Goal: Information Seeking & Learning: Find specific page/section

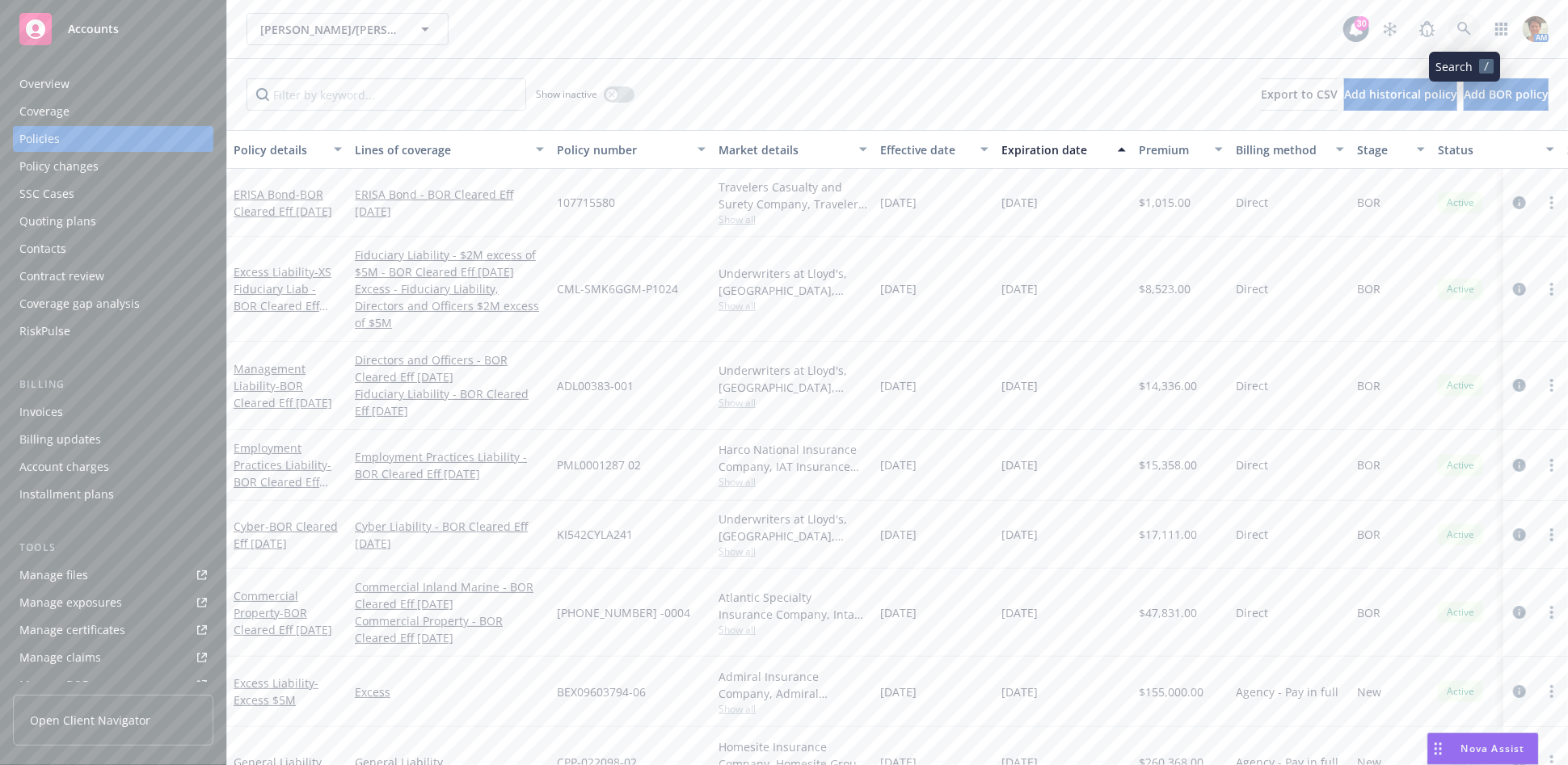
click at [1464, 30] on icon at bounding box center [1464, 29] width 14 height 14
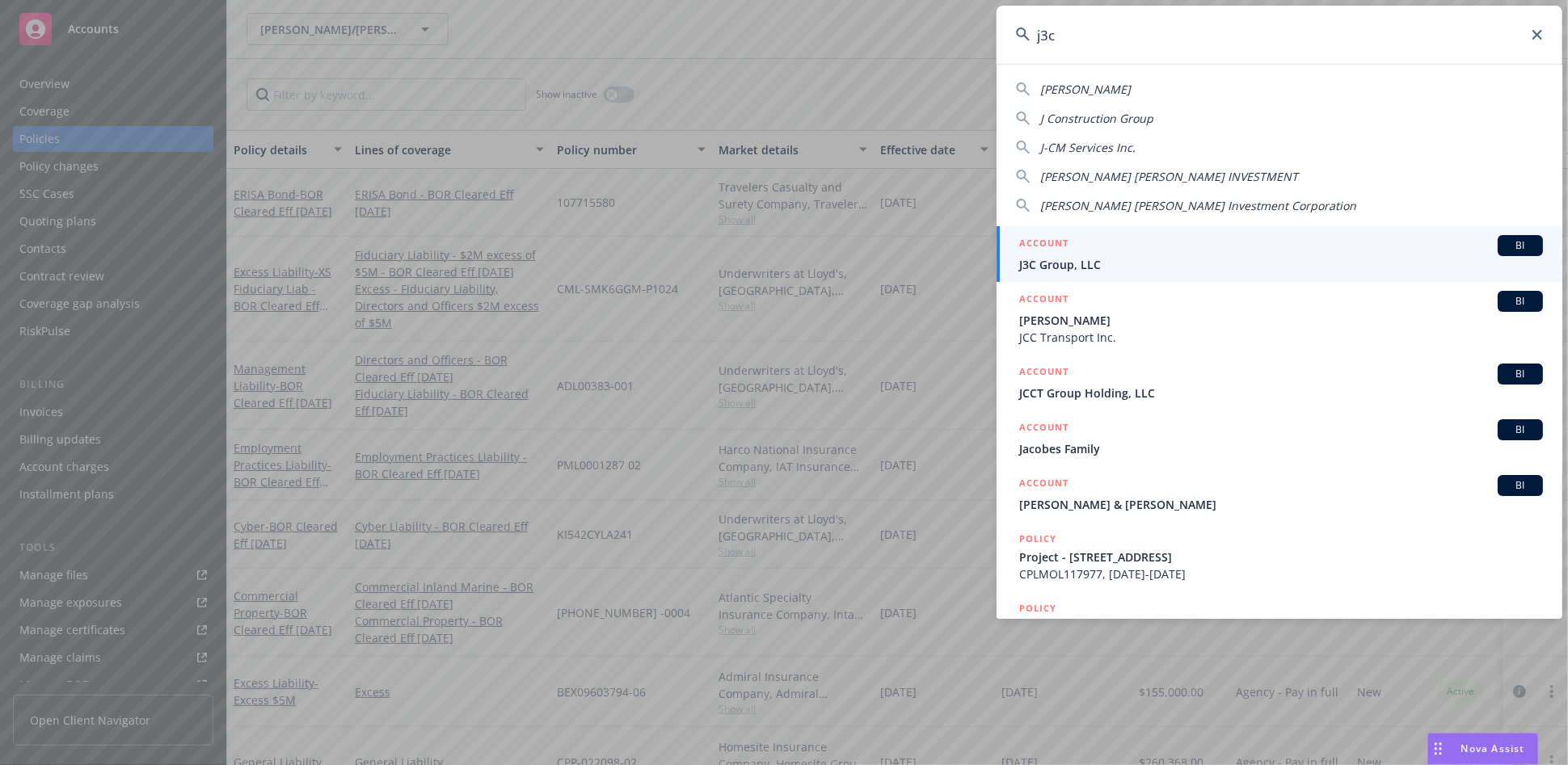
type input "j3c"
click at [1106, 259] on span "J3C Group, LLC" at bounding box center [1280, 265] width 523 height 17
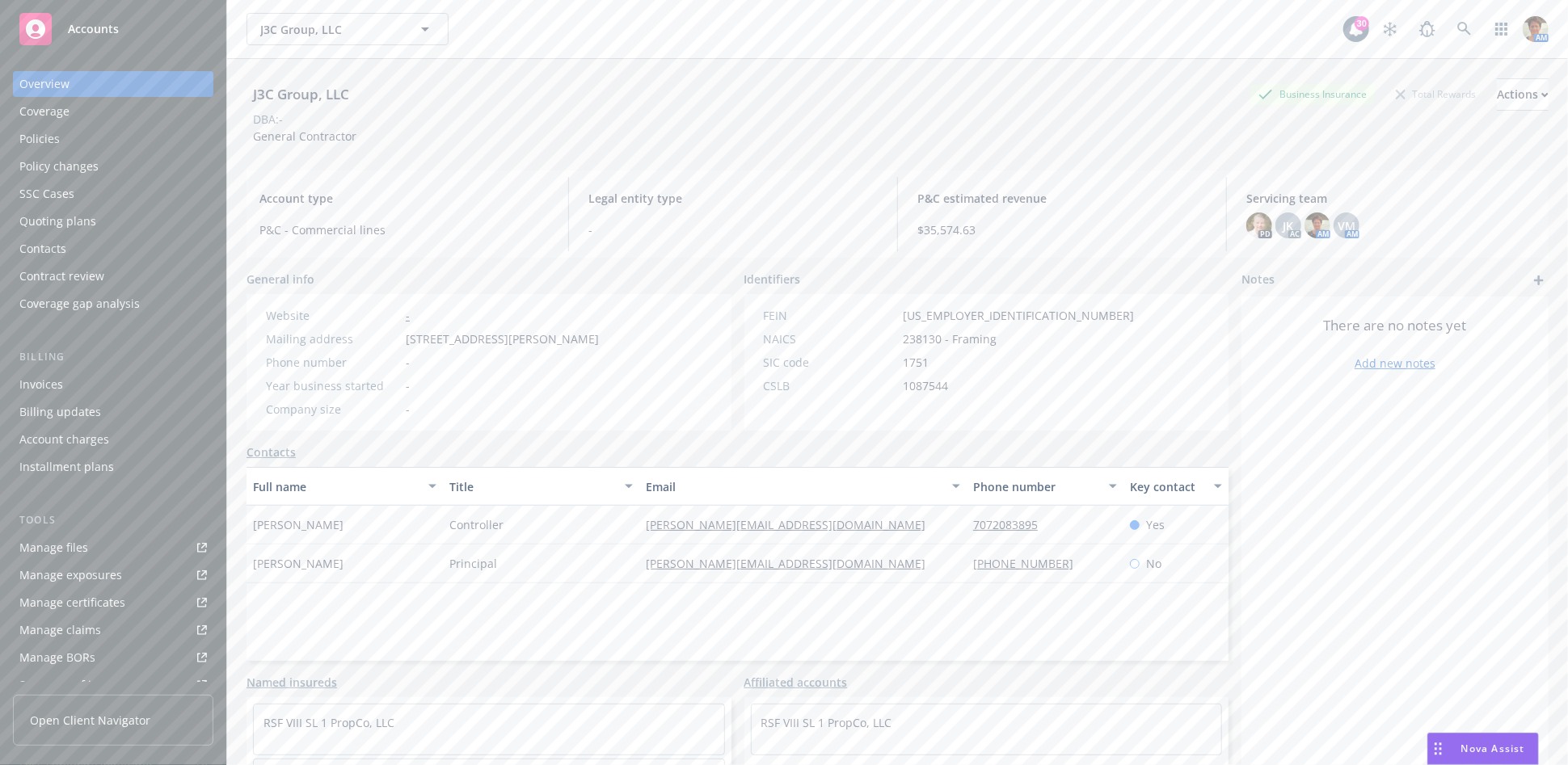
click at [66, 146] on div "Policies" at bounding box center [113, 139] width 187 height 26
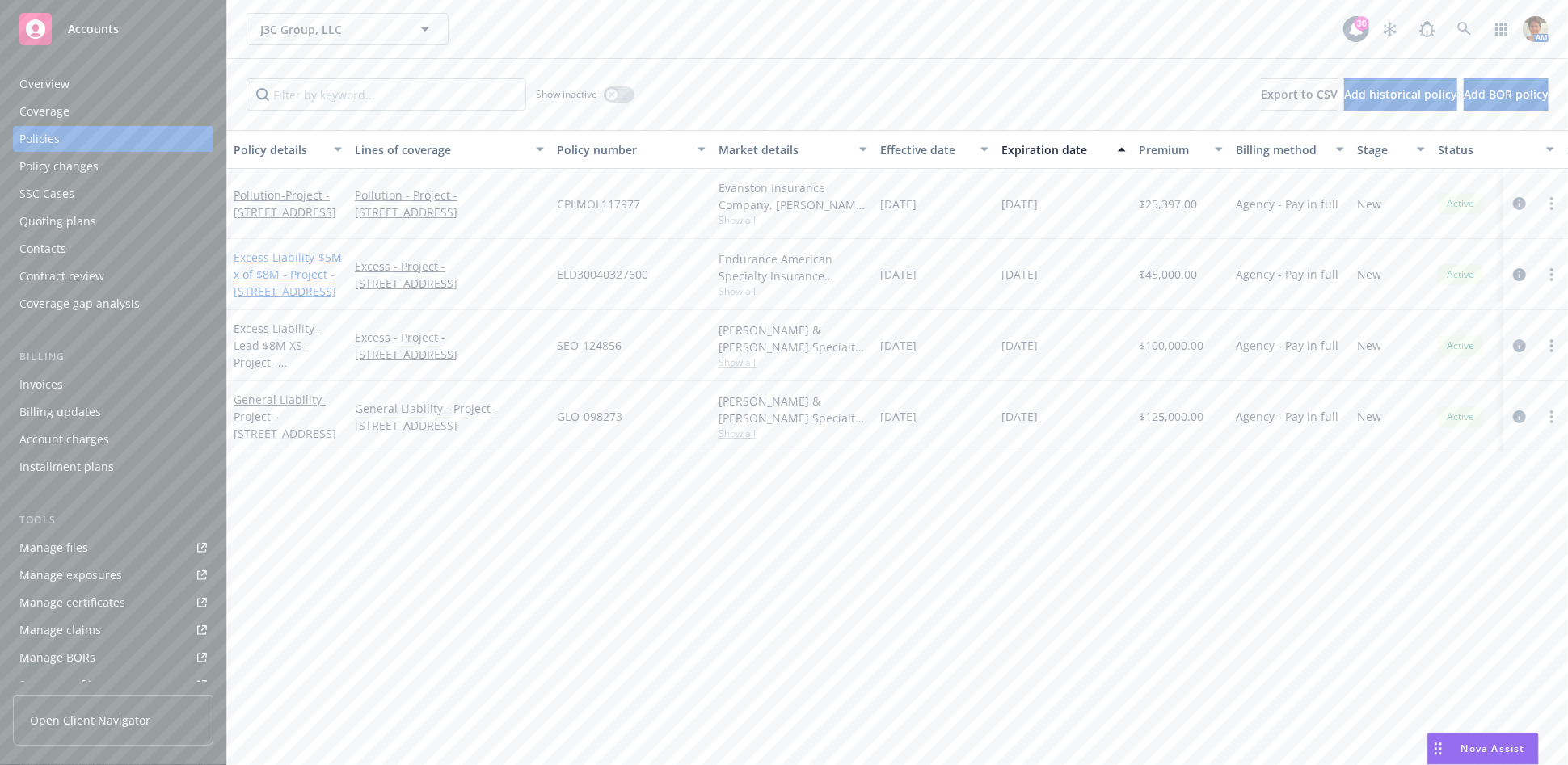
click at [262, 275] on span "- $5M x of $8M - Project - [STREET_ADDRESS]" at bounding box center [287, 274] width 108 height 49
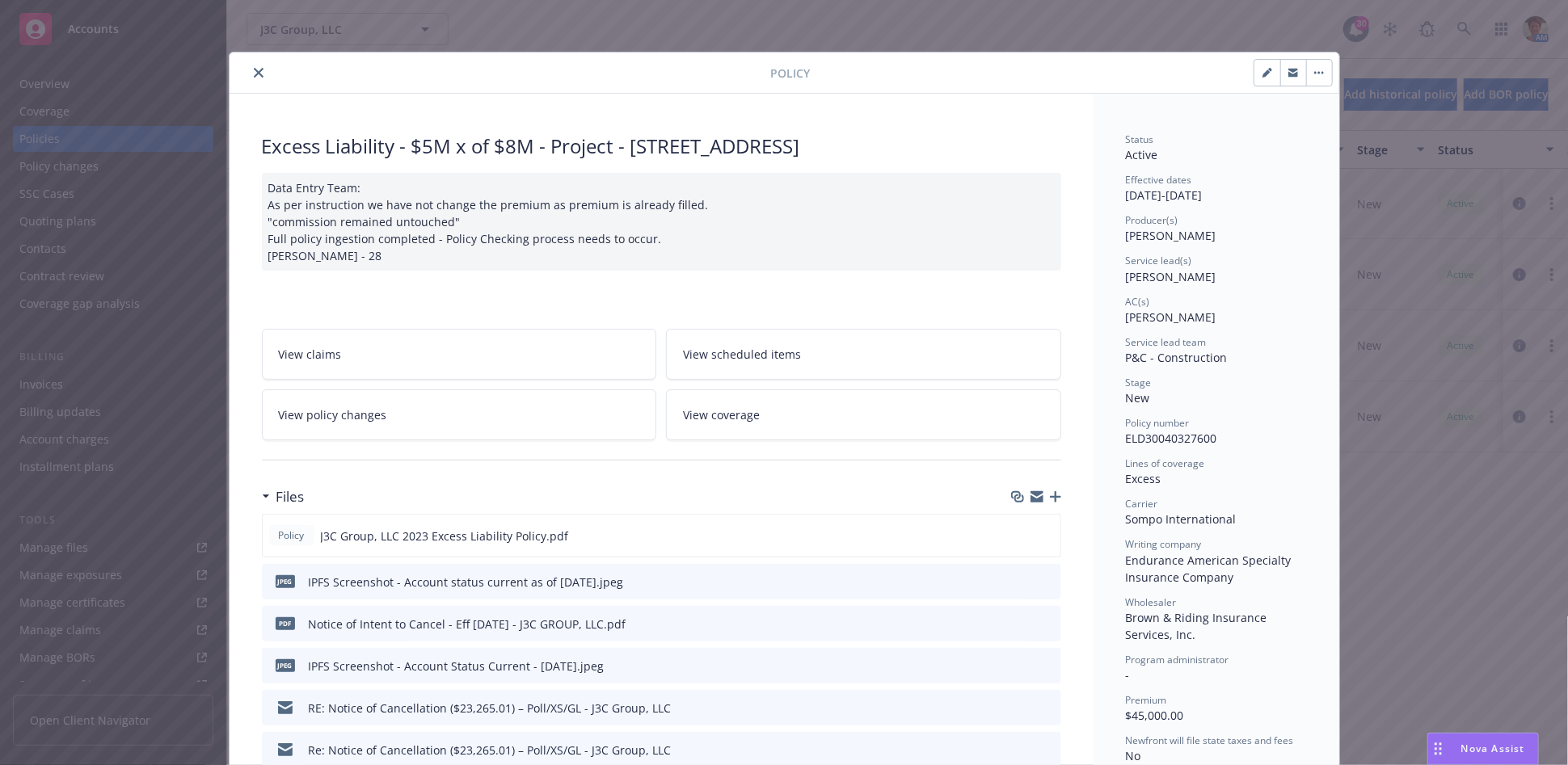
click at [254, 75] on icon "close" at bounding box center [258, 73] width 10 height 10
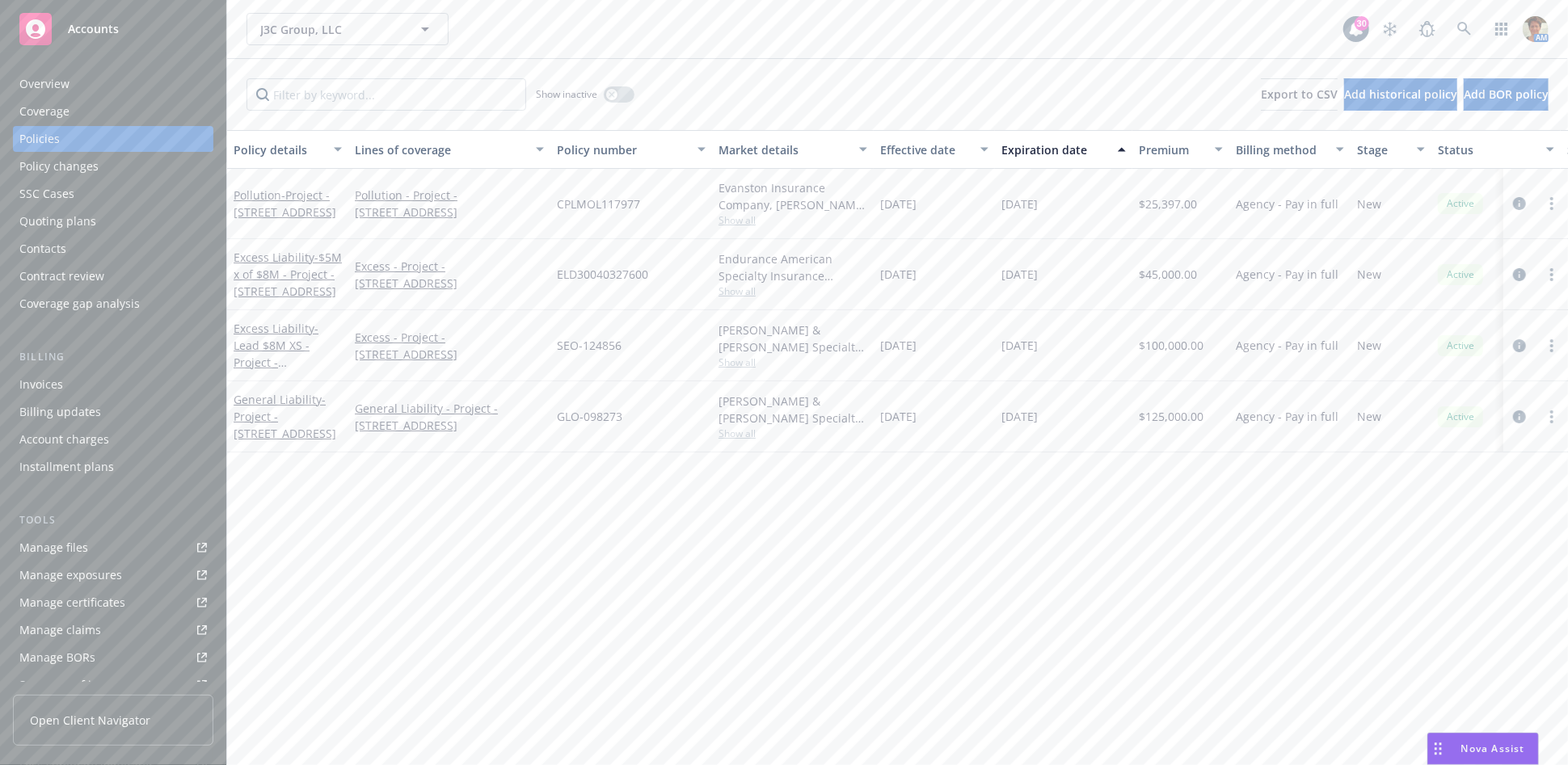
click at [95, 218] on div "Quoting plans" at bounding box center [113, 221] width 187 height 26
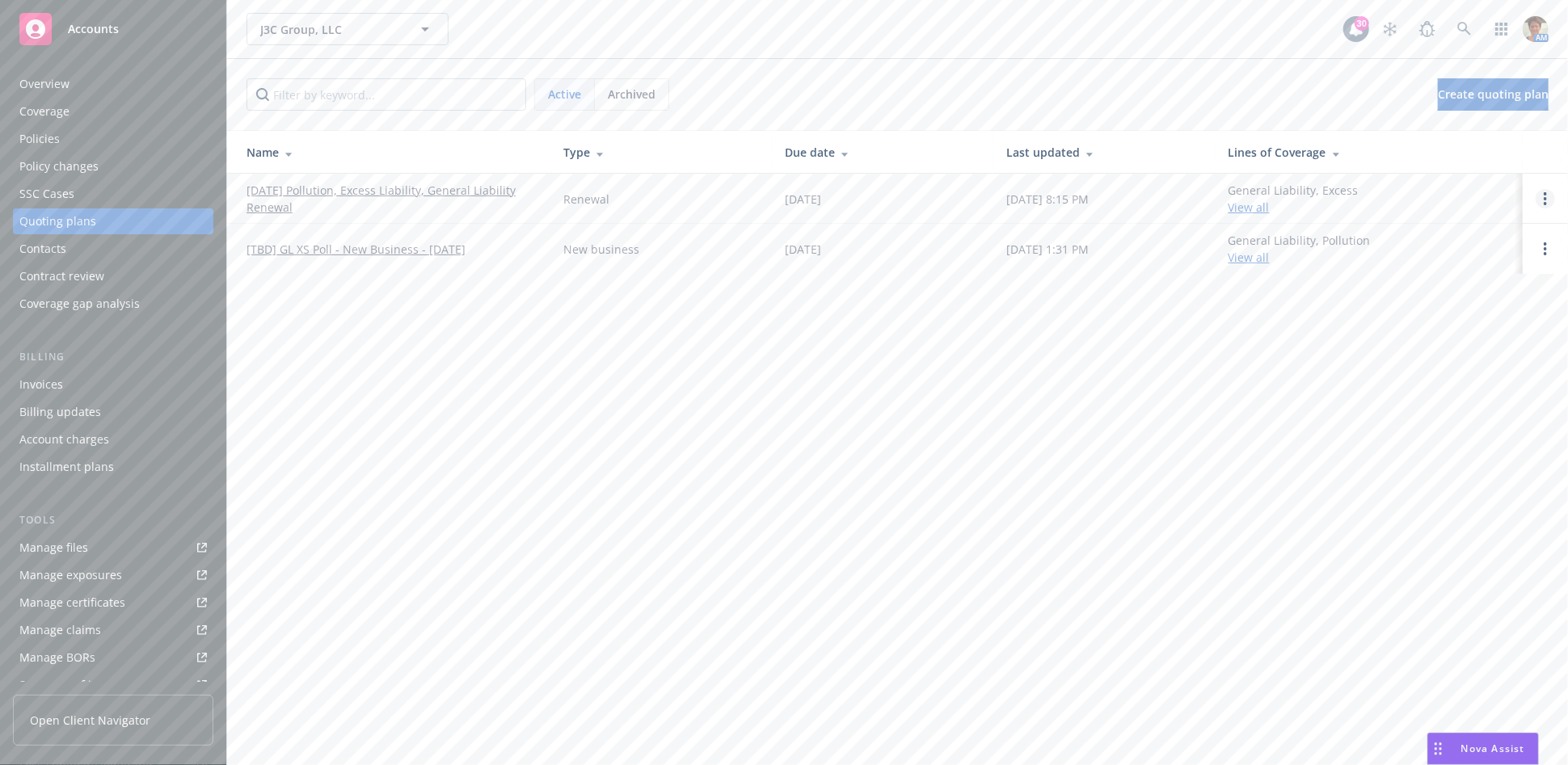
click at [1544, 201] on icon "Open options" at bounding box center [1545, 198] width 4 height 13
click at [1419, 83] on span "Copy logging email" at bounding box center [1462, 89] width 141 height 16
click at [75, 143] on div "Policies" at bounding box center [113, 139] width 187 height 26
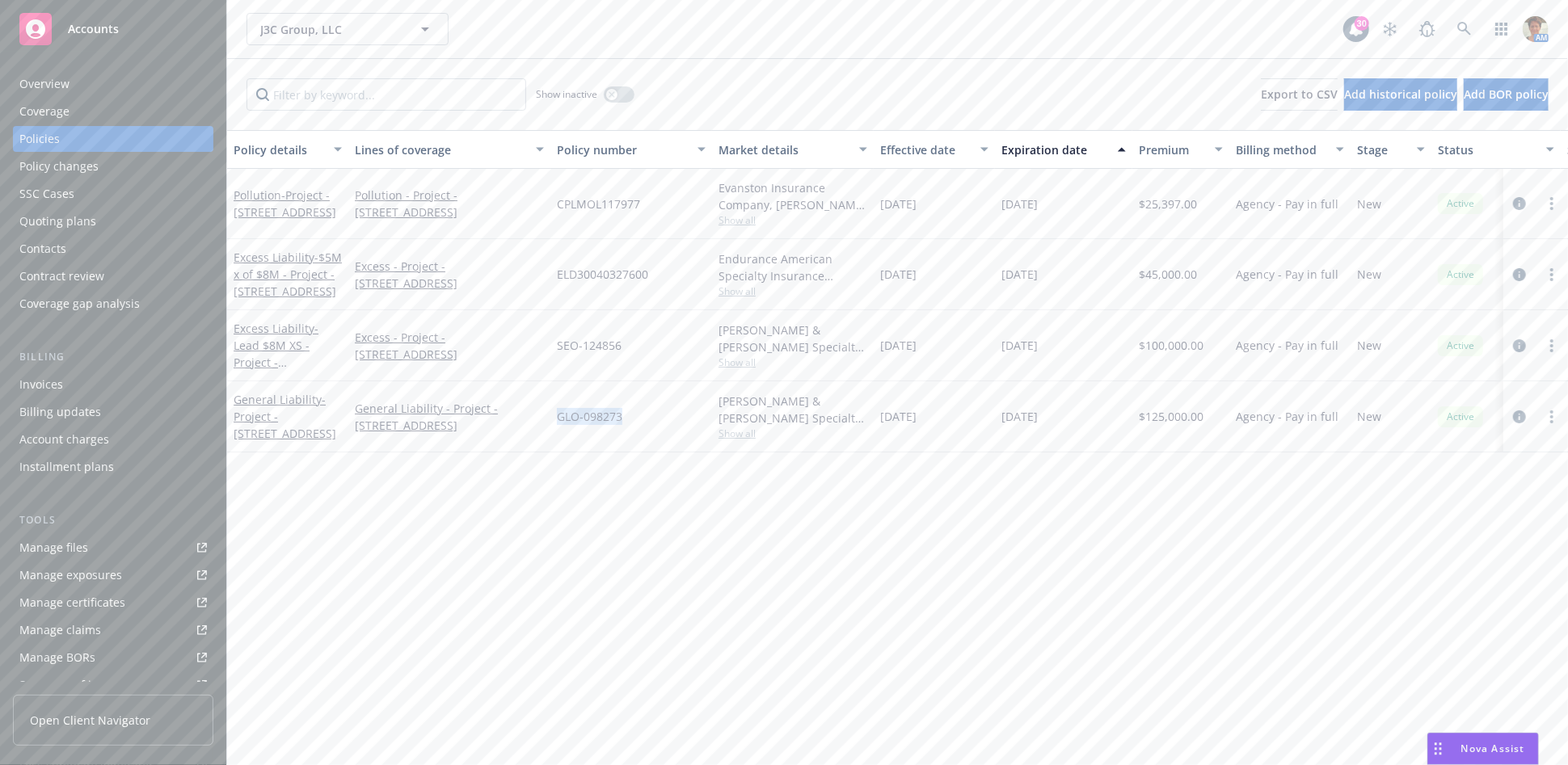
drag, startPoint x: 557, startPoint y: 420, endPoint x: 625, endPoint y: 424, distance: 68.1
click at [626, 424] on div "GLO-098273" at bounding box center [630, 416] width 162 height 71
copy span "GLO-098273"
drag, startPoint x: 555, startPoint y: 345, endPoint x: 619, endPoint y: 351, distance: 64.3
click at [619, 351] on div "SEO-124856" at bounding box center [630, 345] width 162 height 71
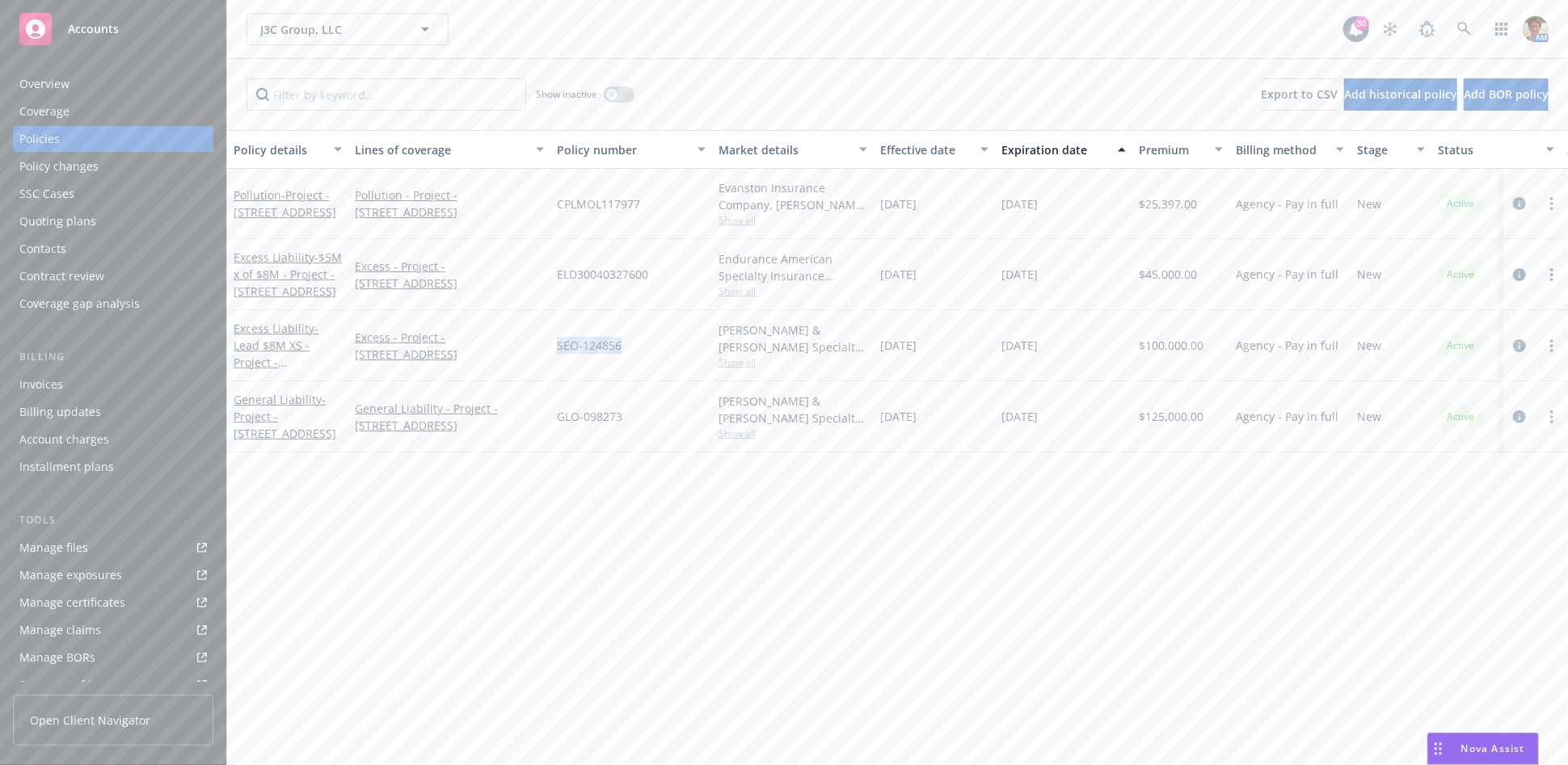
copy span "SEO-124856"
drag, startPoint x: 556, startPoint y: 277, endPoint x: 649, endPoint y: 278, distance: 93.0
click at [649, 278] on div "ELD30040327600" at bounding box center [630, 274] width 162 height 71
copy span "ELD30040327600"
drag, startPoint x: 553, startPoint y: 206, endPoint x: 643, endPoint y: 207, distance: 90.0
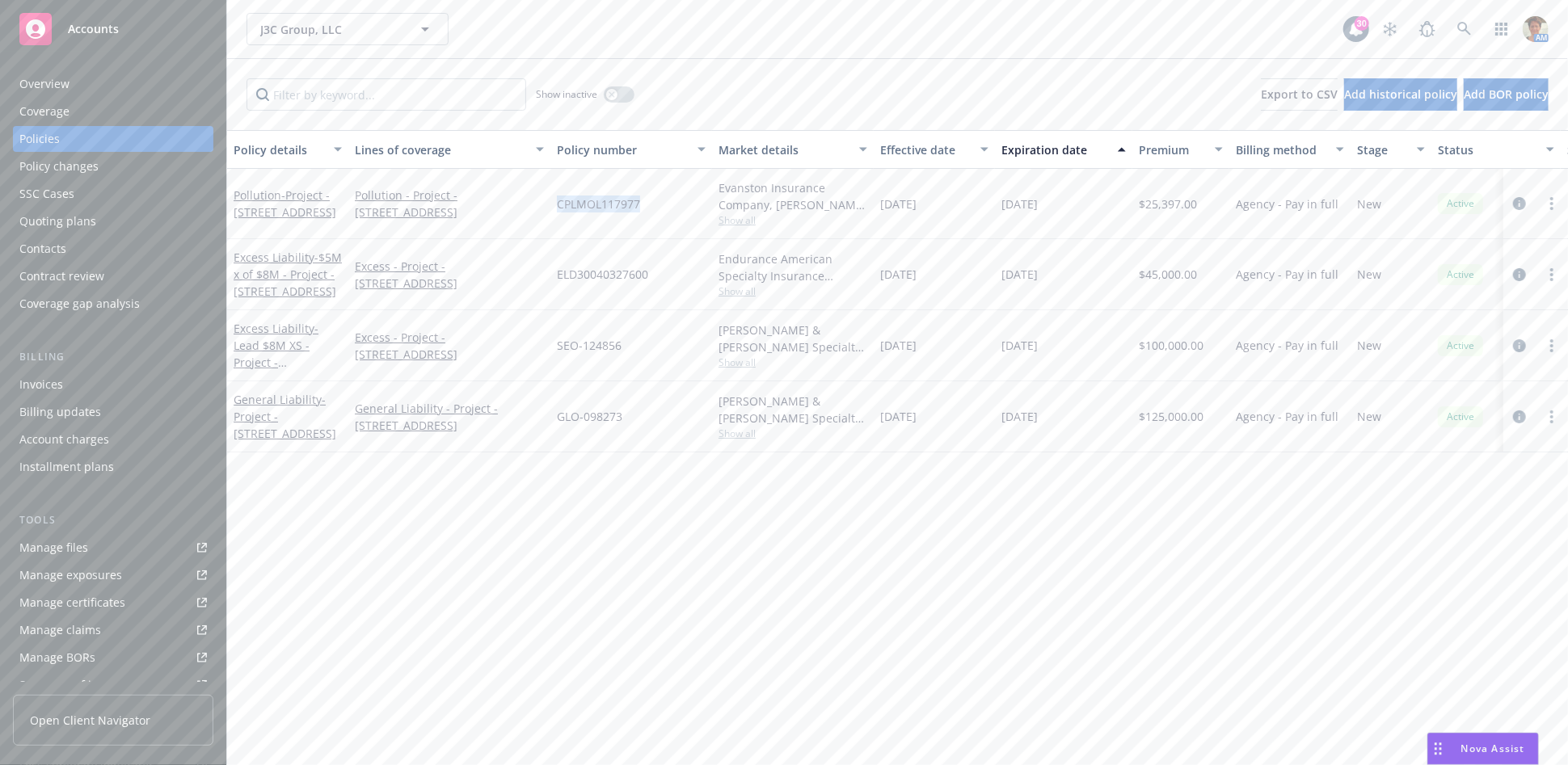
click at [643, 206] on div "CPLMOL117977" at bounding box center [630, 204] width 162 height 70
copy span "CPLMOL117977"
click at [581, 210] on span "CPLMOL117977" at bounding box center [598, 204] width 83 height 17
drag, startPoint x: 557, startPoint y: 206, endPoint x: 645, endPoint y: 218, distance: 88.8
click at [646, 213] on div "CPLMOL117977" at bounding box center [630, 204] width 162 height 70
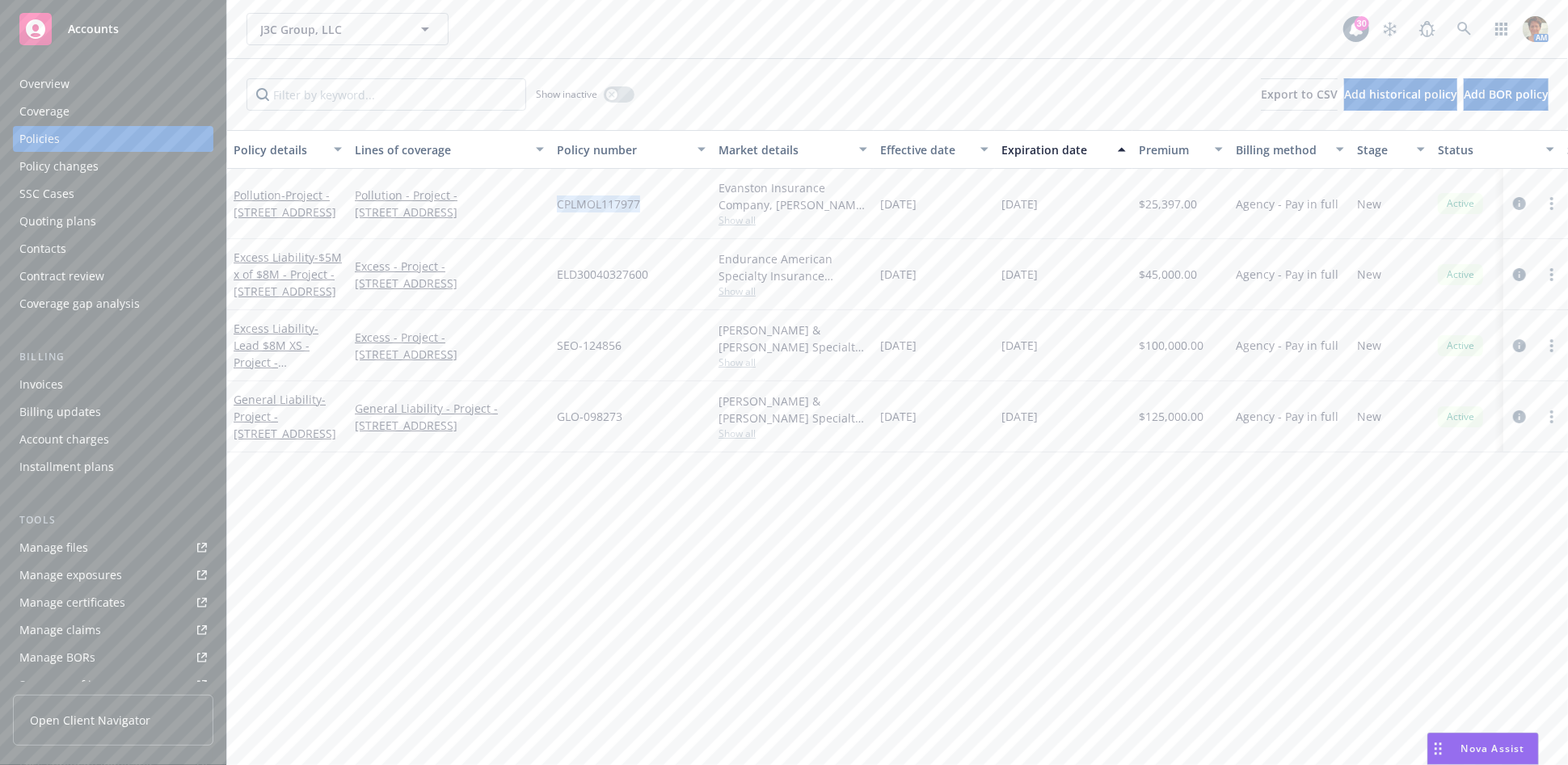
copy span "CPLMOL117977"
click at [1466, 30] on icon at bounding box center [1464, 29] width 14 height 14
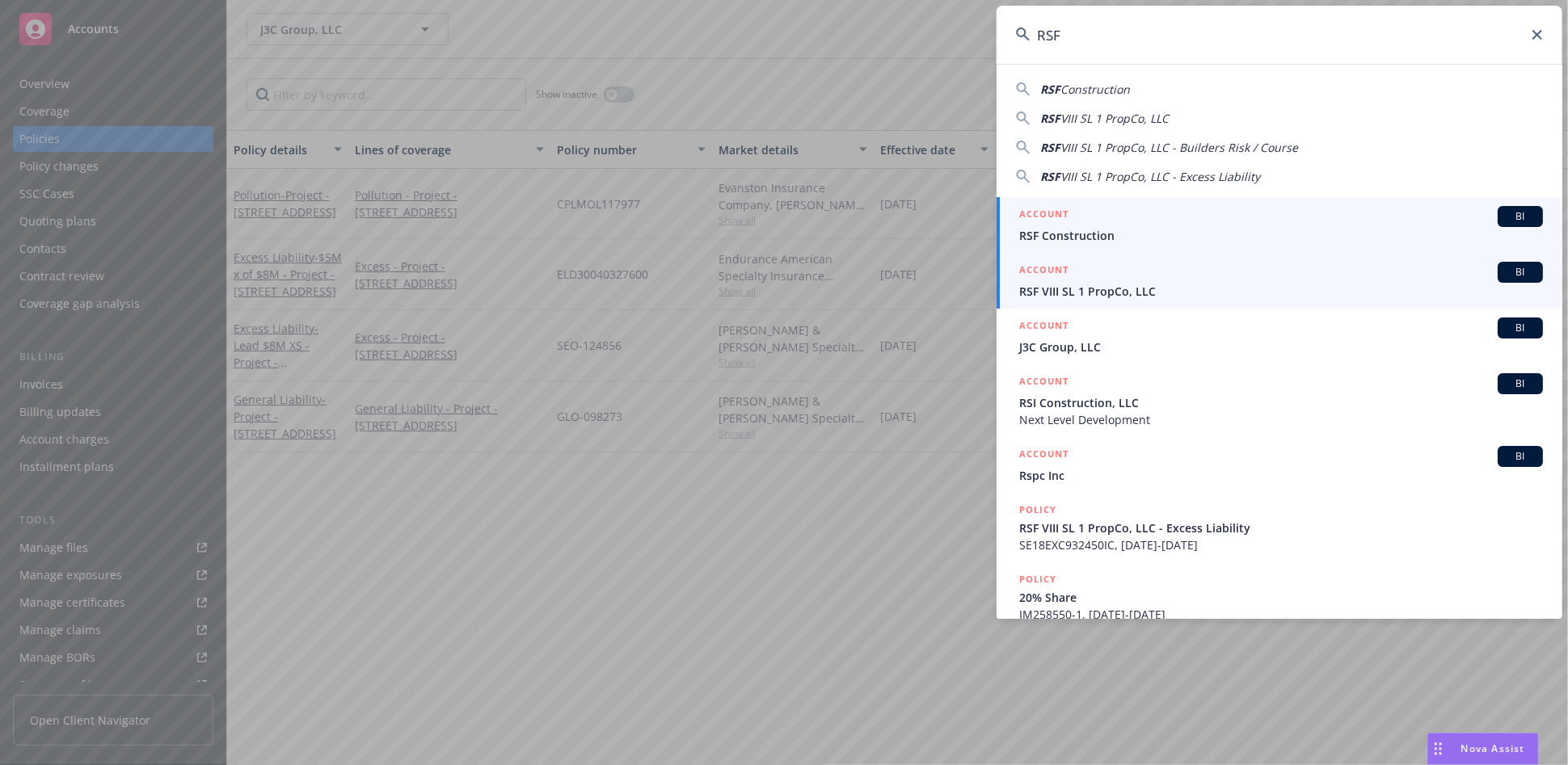
type input "RSF"
click at [1125, 279] on div "ACCOUNT BI" at bounding box center [1280, 272] width 523 height 21
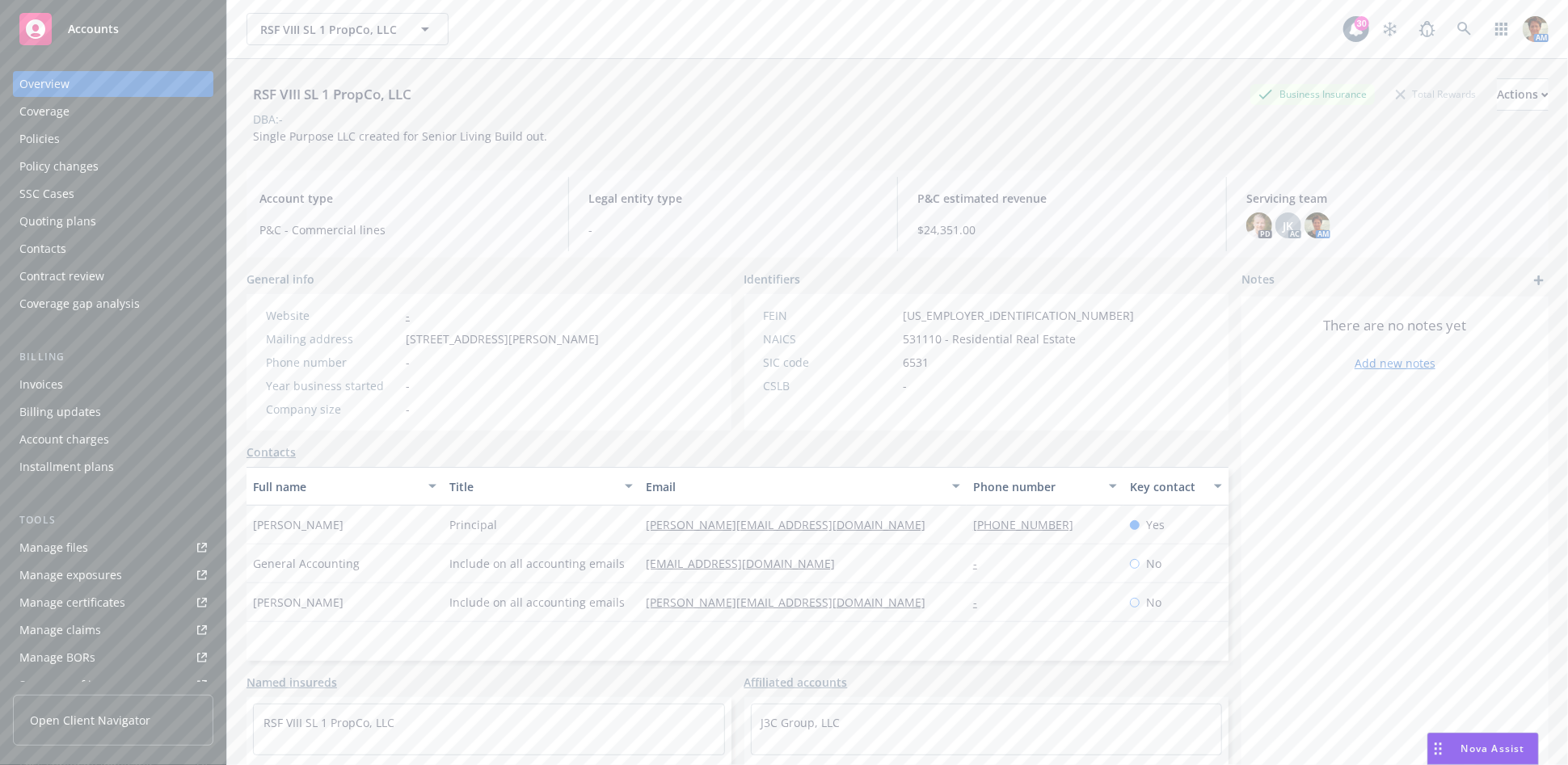
click at [71, 130] on div "Policies" at bounding box center [113, 139] width 187 height 26
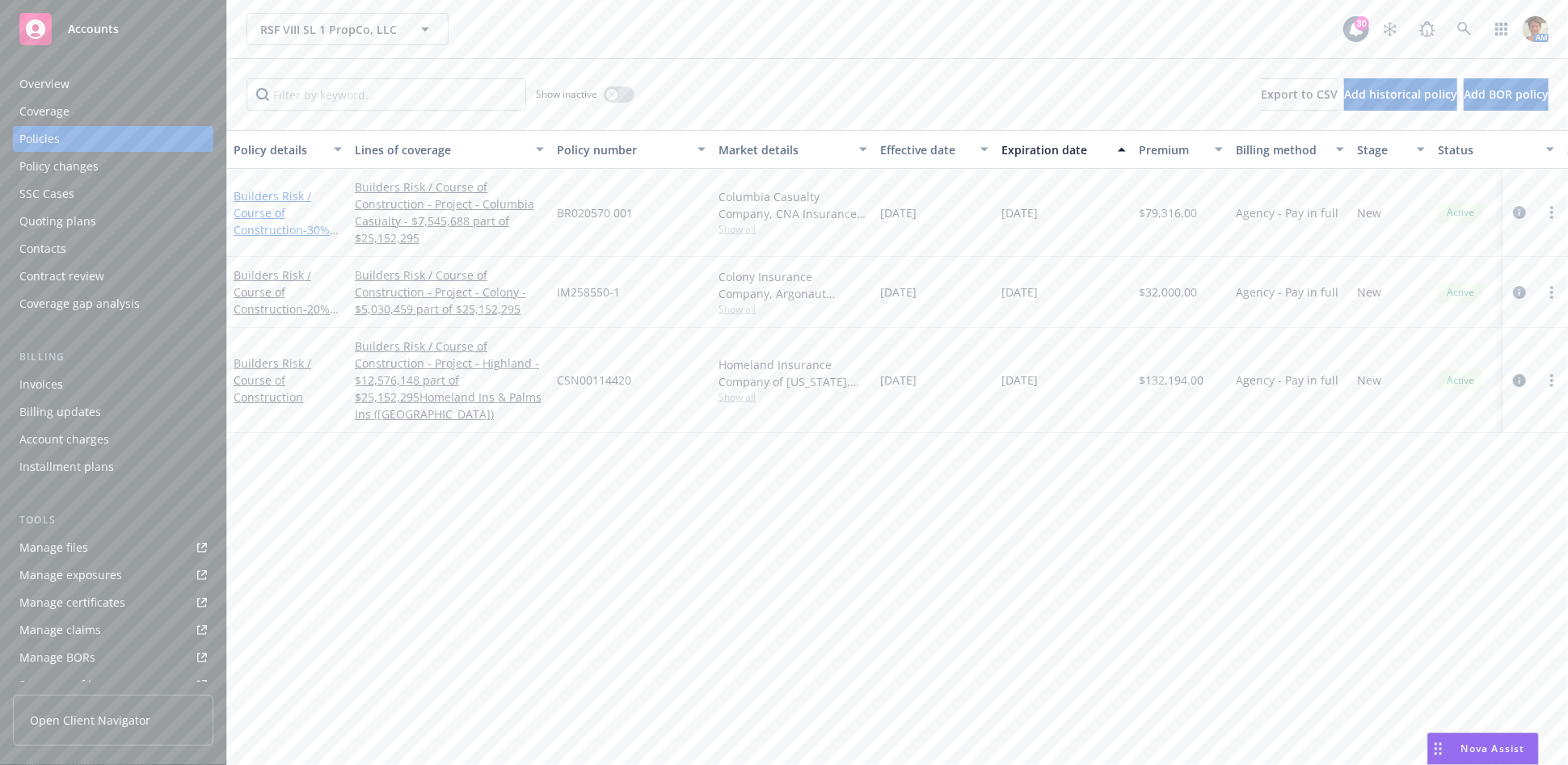
click at [270, 213] on link "Builders Risk / Course of Construction - 30% Share" at bounding box center [281, 221] width 96 height 66
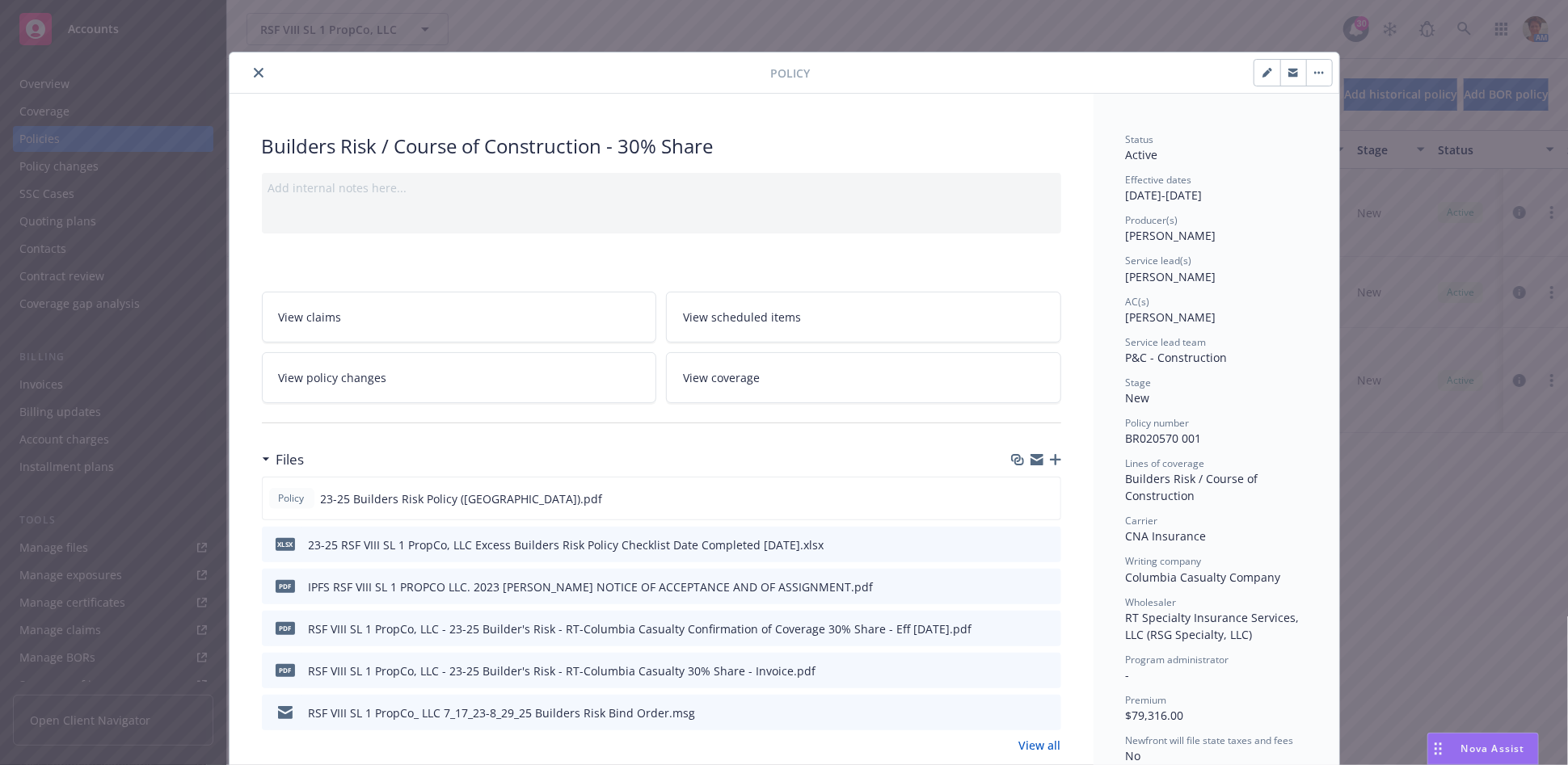
drag, startPoint x: 248, startPoint y: 73, endPoint x: 227, endPoint y: 96, distance: 31.1
click at [254, 73] on icon "close" at bounding box center [258, 73] width 10 height 10
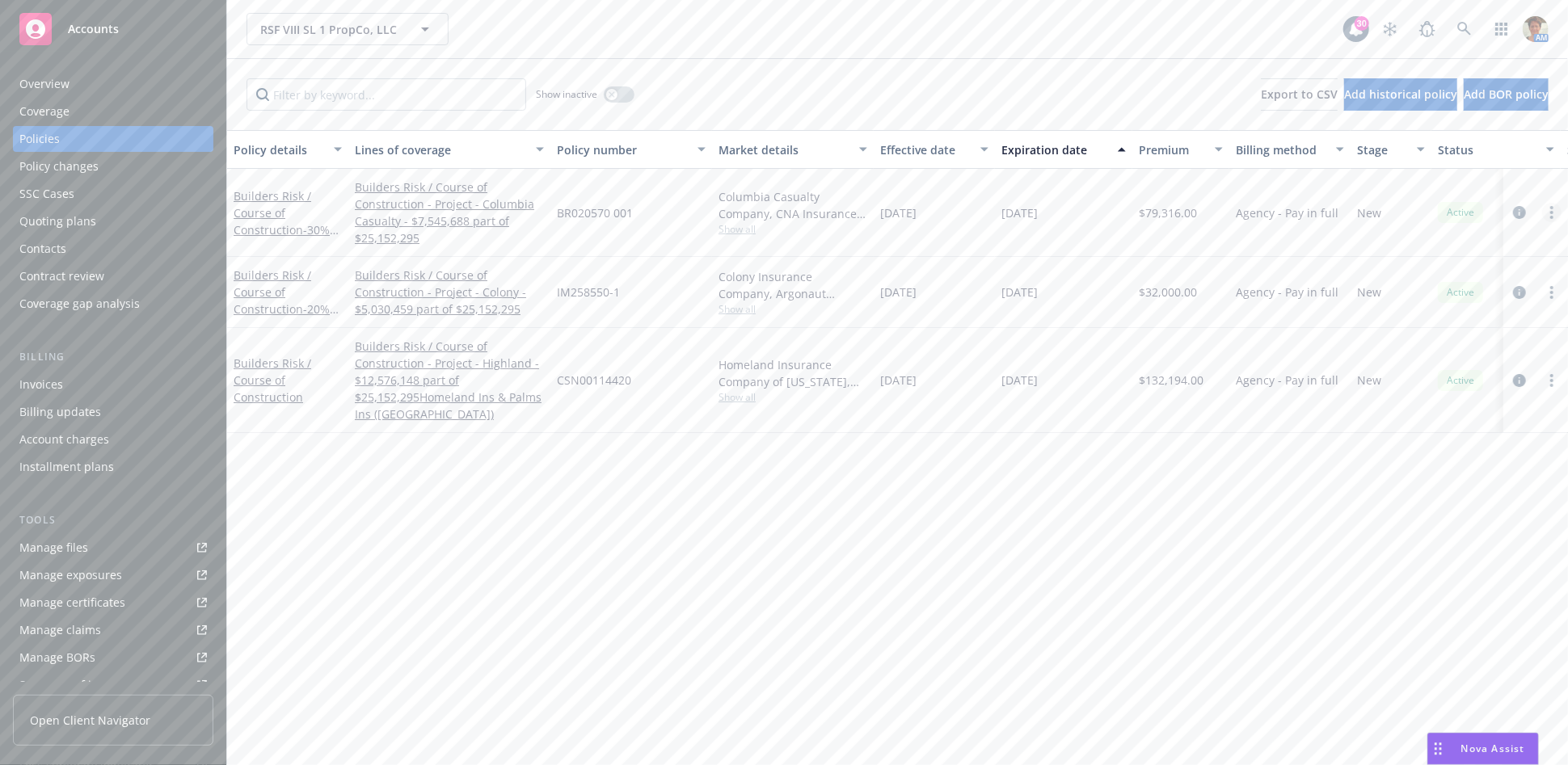
click at [1551, 211] on circle "more" at bounding box center [1551, 213] width 4 height 4
click at [1416, 439] on link "Copy logging email" at bounding box center [1466, 439] width 190 height 32
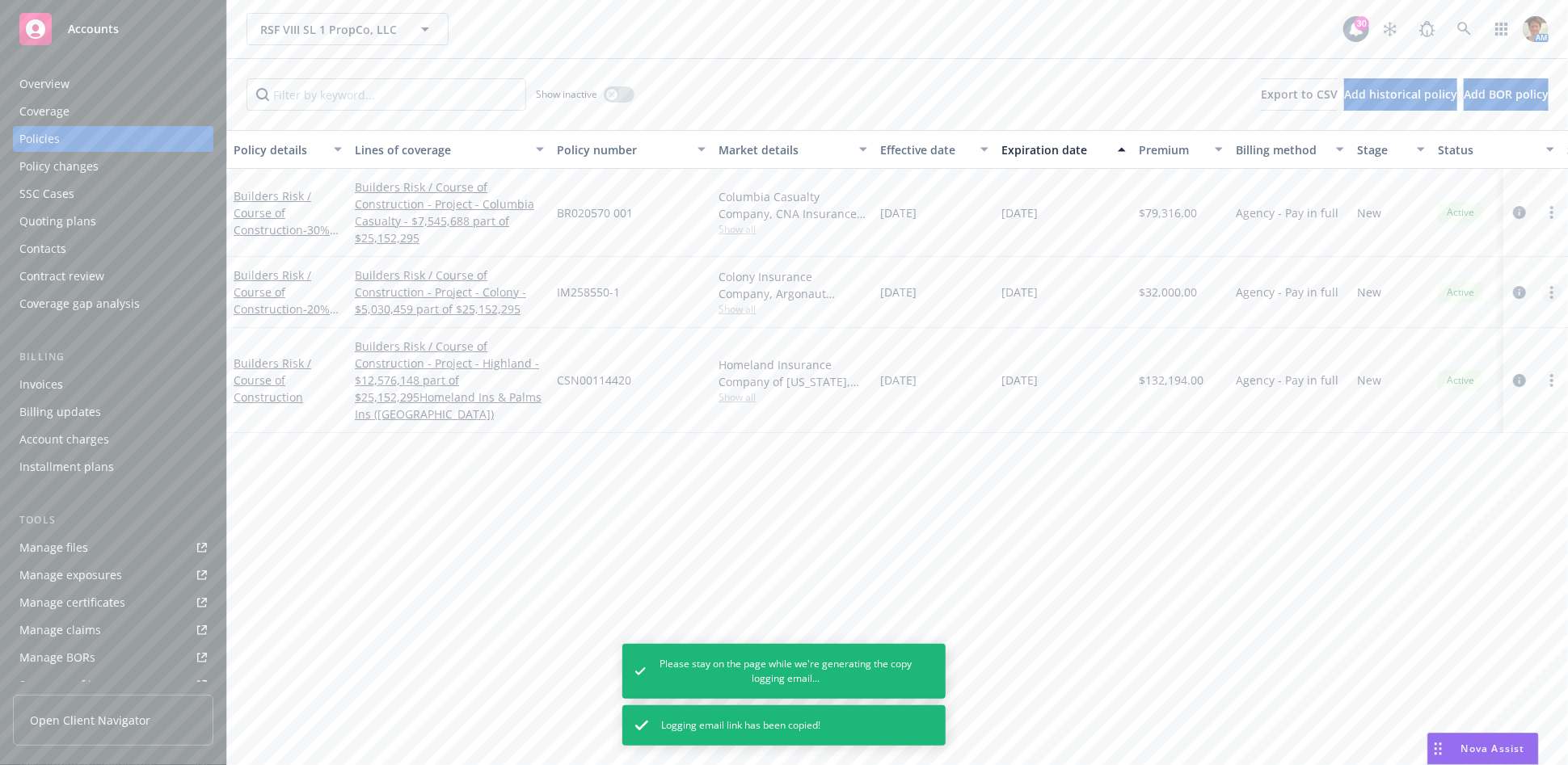
click at [1551, 293] on icon "more" at bounding box center [1551, 293] width 4 height 13
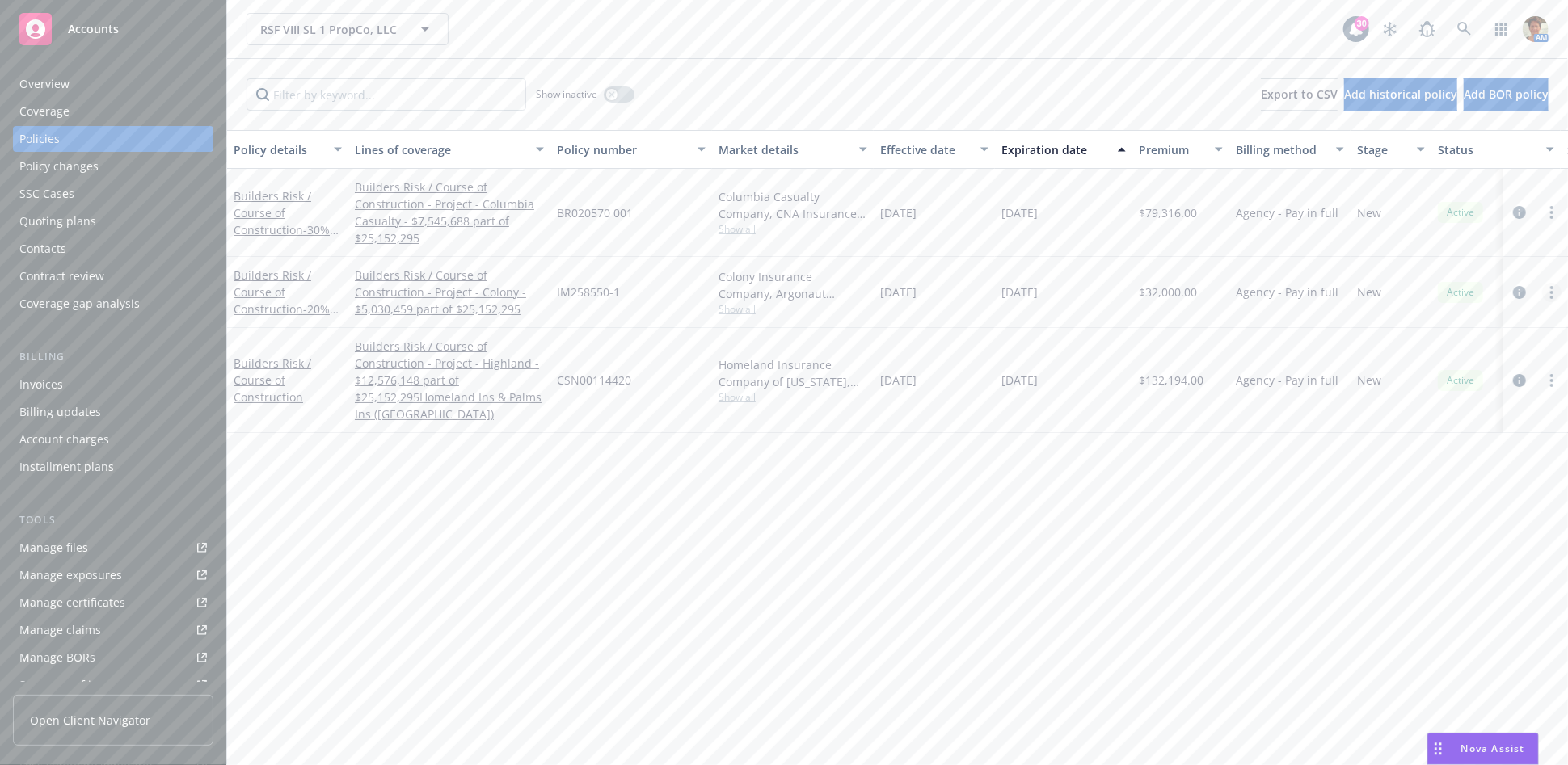
click at [1552, 289] on icon "more" at bounding box center [1551, 293] width 4 height 13
click at [1453, 522] on link "Copy logging email" at bounding box center [1466, 520] width 190 height 32
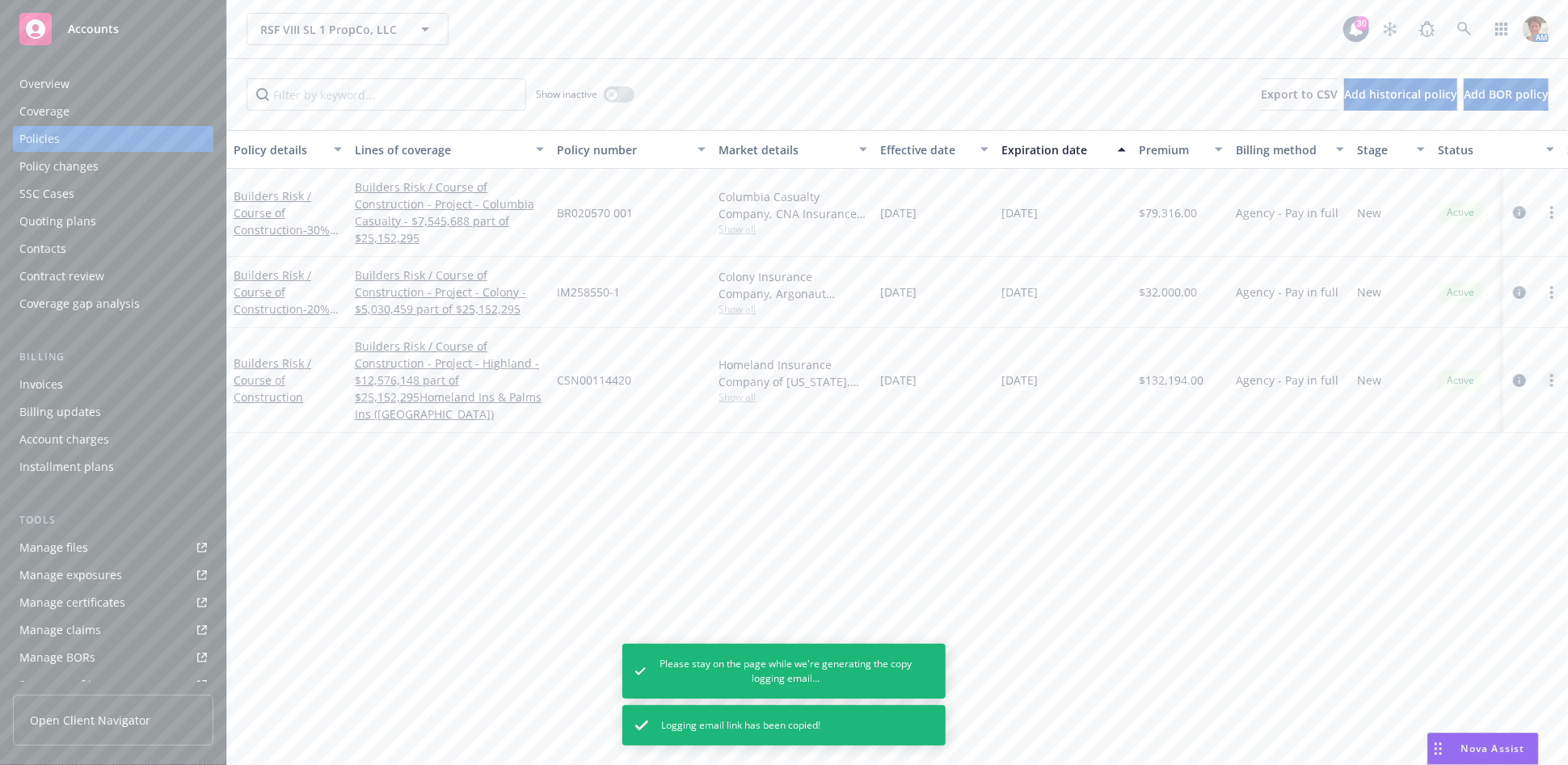
click at [1547, 377] on link "more" at bounding box center [1551, 380] width 19 height 19
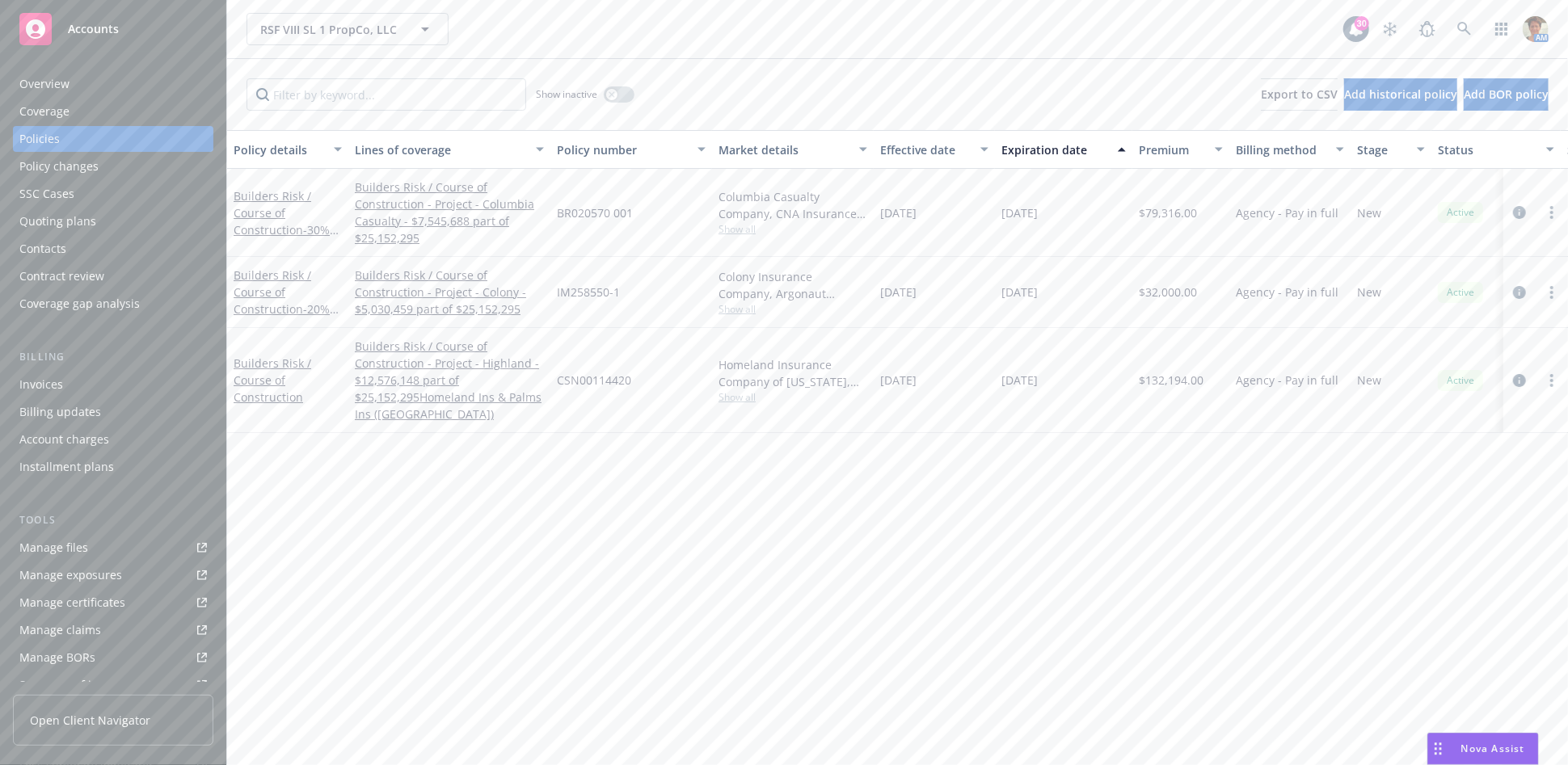
click at [1413, 609] on div "Policy details Lines of coverage Policy number Market details Effective date Ex…" at bounding box center [897, 448] width 1341 height 636
click at [1557, 375] on link "more" at bounding box center [1551, 380] width 19 height 19
click at [1419, 606] on link "Copy logging email" at bounding box center [1466, 607] width 190 height 32
click at [271, 283] on link "Builders Risk / Course of Construction - 20% Share" at bounding box center [281, 301] width 96 height 66
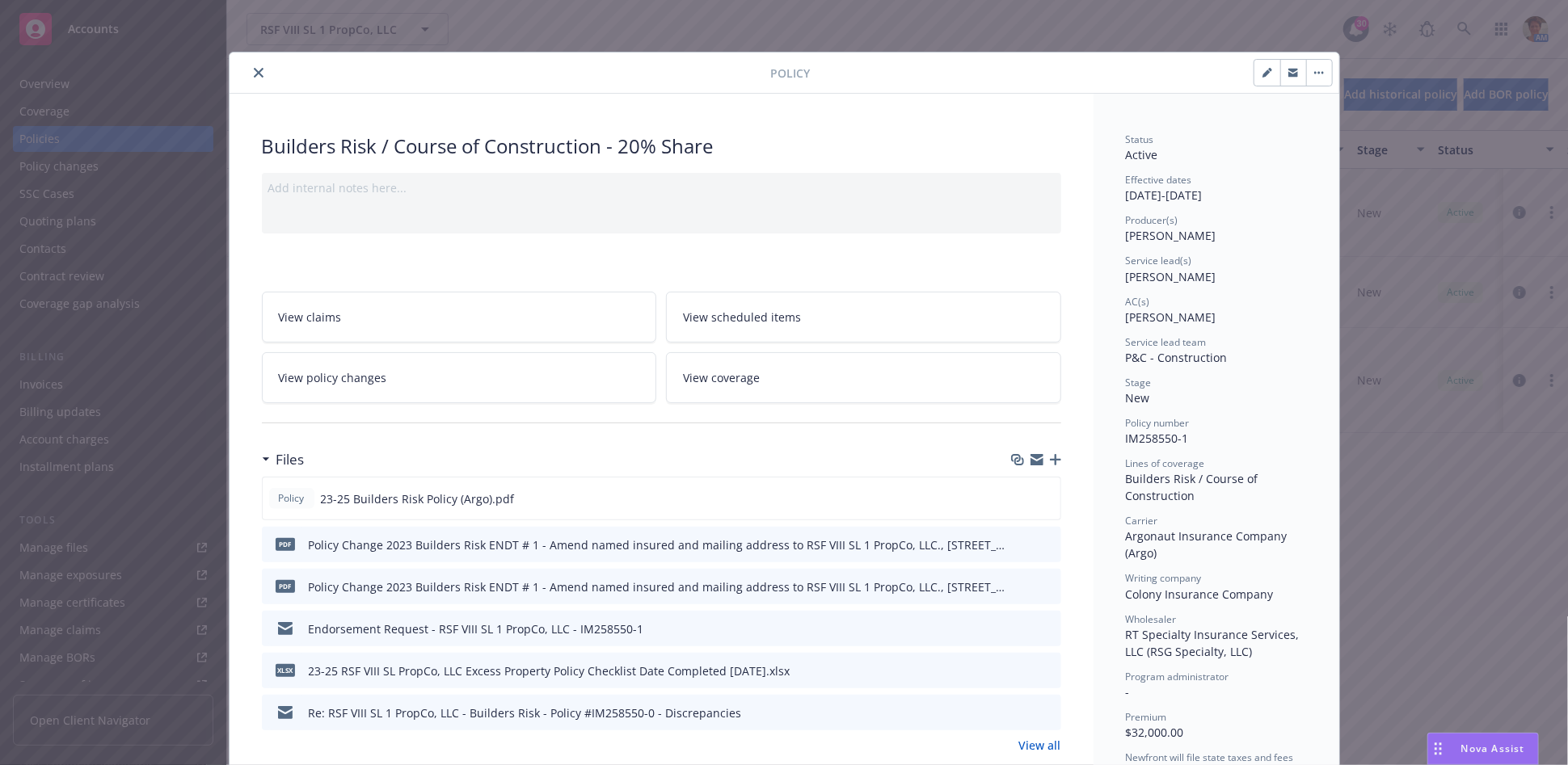
click at [254, 72] on icon "close" at bounding box center [258, 73] width 10 height 10
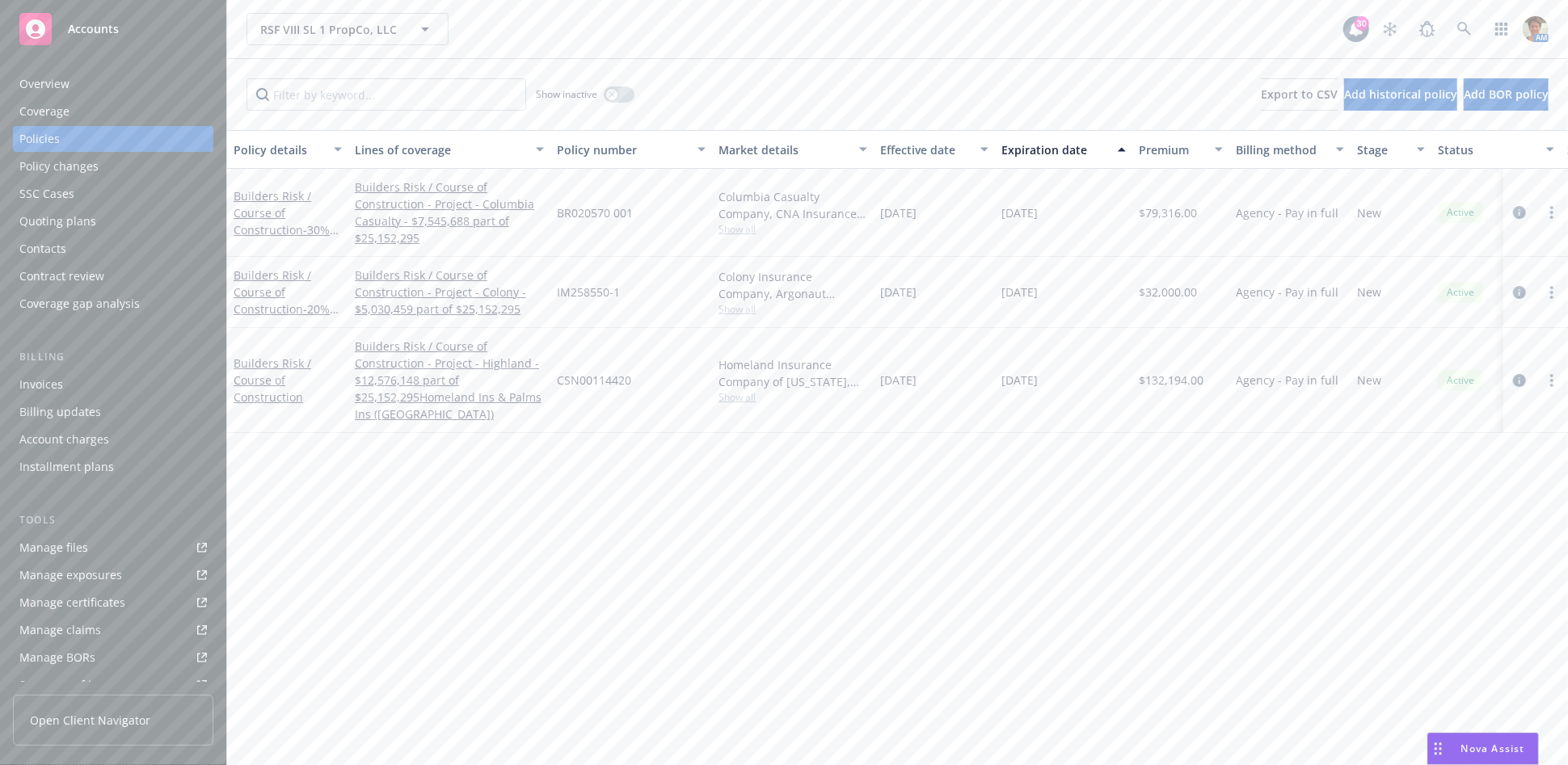
drag, startPoint x: 248, startPoint y: 385, endPoint x: 549, endPoint y: 412, distance: 302.2
click at [248, 386] on link "Builders Risk / Course of Construction" at bounding box center [272, 379] width 78 height 49
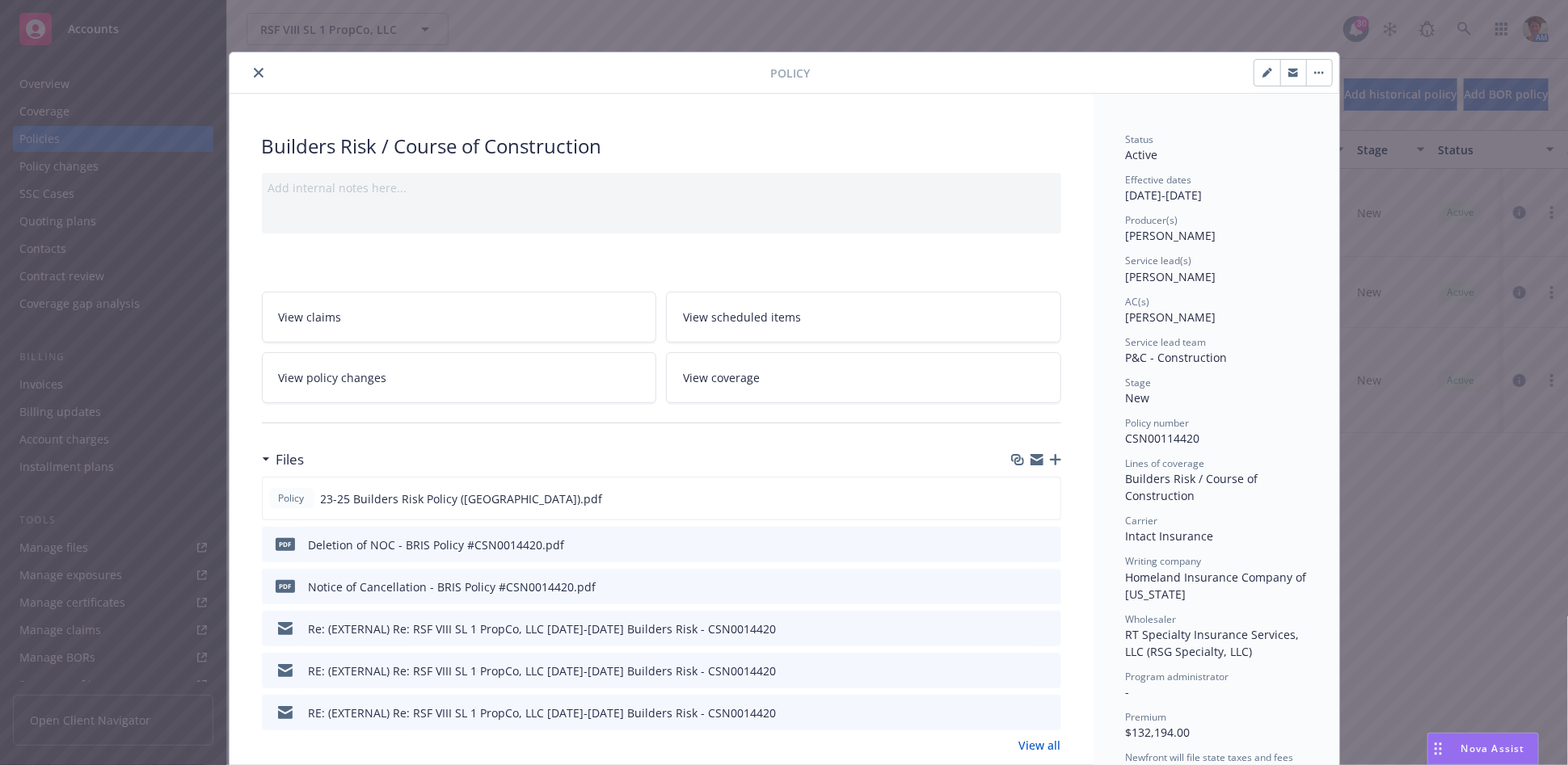
click at [255, 72] on icon "close" at bounding box center [258, 73] width 10 height 10
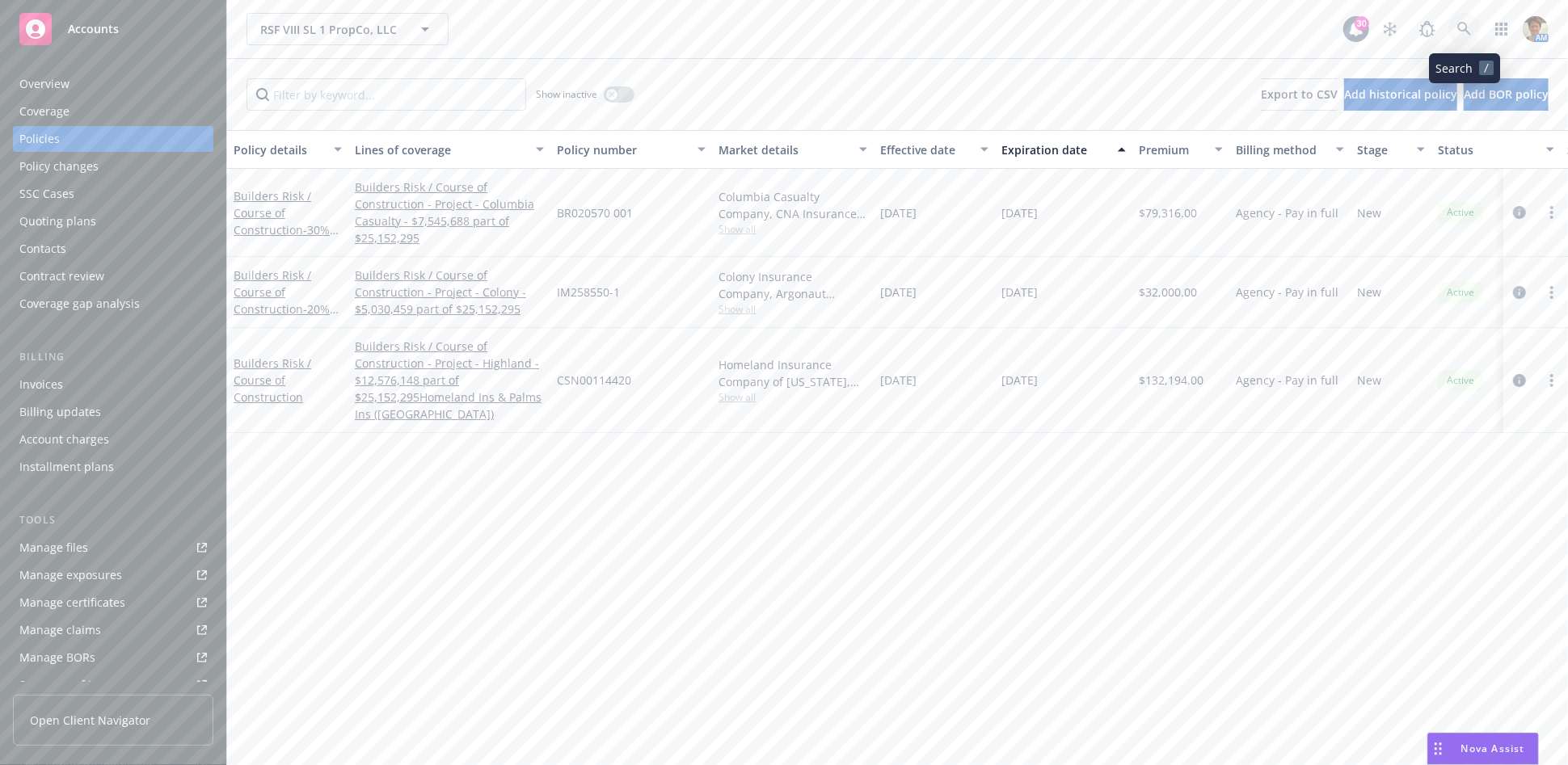
click at [1453, 23] on link at bounding box center [1464, 29] width 32 height 32
drag, startPoint x: 928, startPoint y: 584, endPoint x: 946, endPoint y: 539, distance: 48.5
